Goal: Find specific page/section

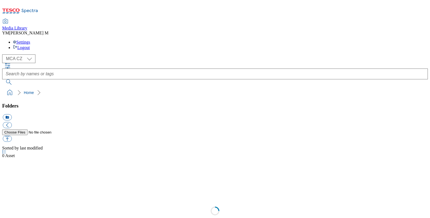
select select "flare-mca-cz"
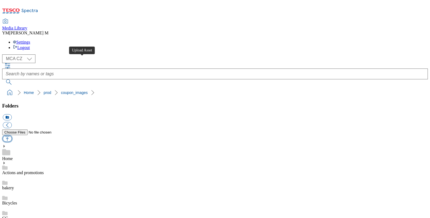
click at [12, 136] on button "button" at bounding box center [7, 139] width 9 height 6
